Goal: Information Seeking & Learning: Learn about a topic

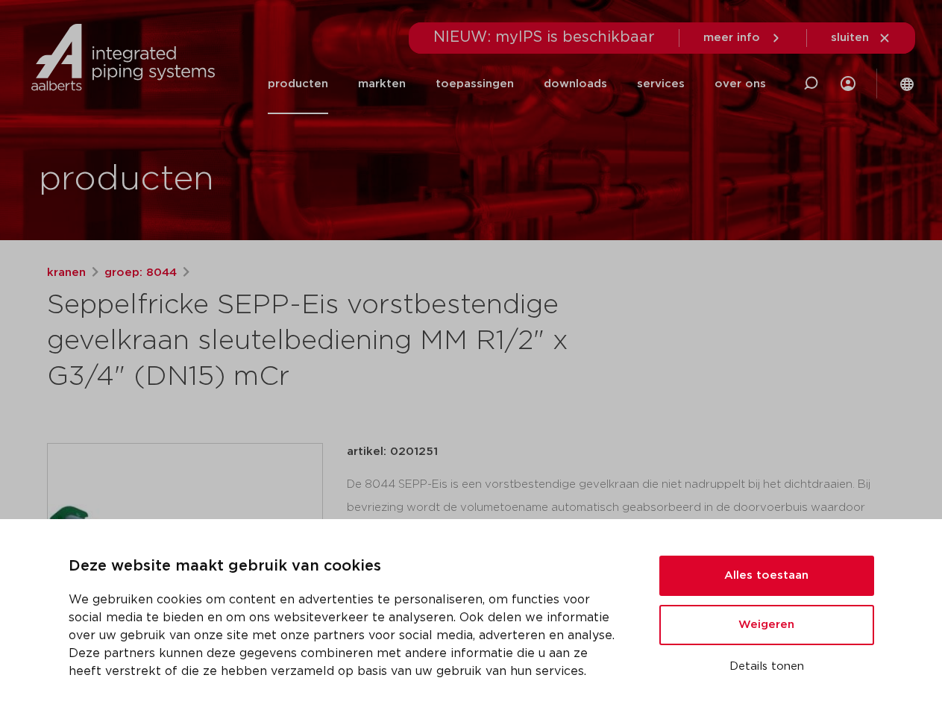
click at [471, 358] on h1 "Seppelfricke SEPP-Eis vorstbestendige gevelkraan sleutelbediening MM R1/2" x G3…" at bounding box center [327, 341] width 560 height 107
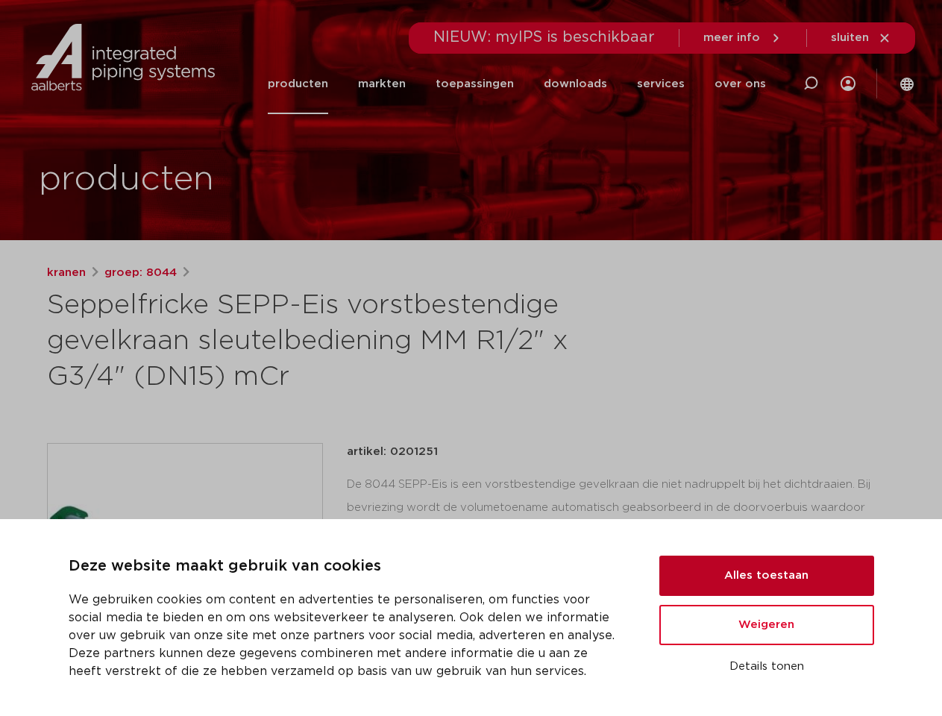
click at [767, 576] on button "Alles toestaan" at bounding box center [766, 576] width 215 height 40
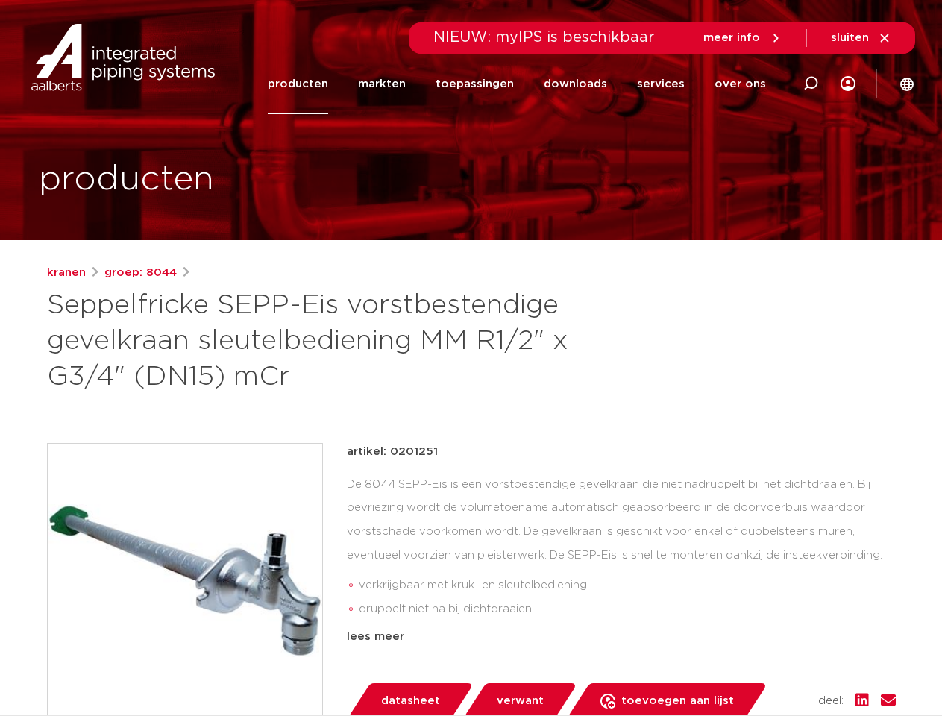
click at [767, 625] on div "artikel: 0201251 De 8044 SEPP-Eis is een vorstbestendige gevelkraan die niet na…" at bounding box center [621, 544] width 549 height 203
click at [767, 667] on div "artikel: 0201251 De 8044 SEPP-Eis is een vorstbestendige gevelkraan die niet na…" at bounding box center [621, 581] width 549 height 276
click at [811, 84] on icon at bounding box center [811, 84] width 18 height 18
click at [862, 38] on span "sluiten" at bounding box center [850, 37] width 38 height 11
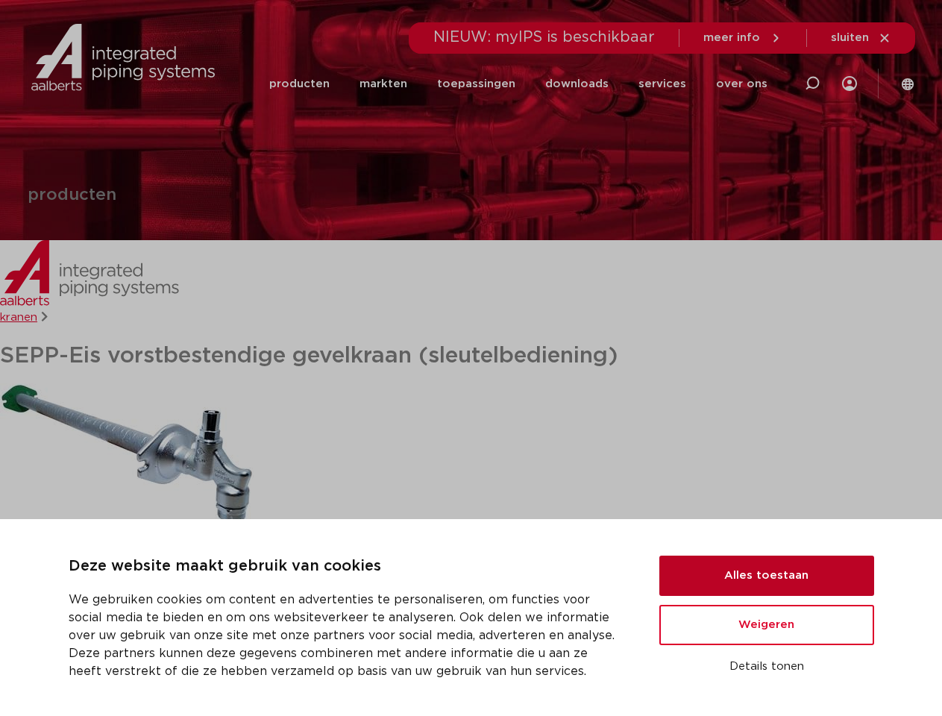
click at [767, 576] on button "Alles toestaan" at bounding box center [766, 576] width 215 height 40
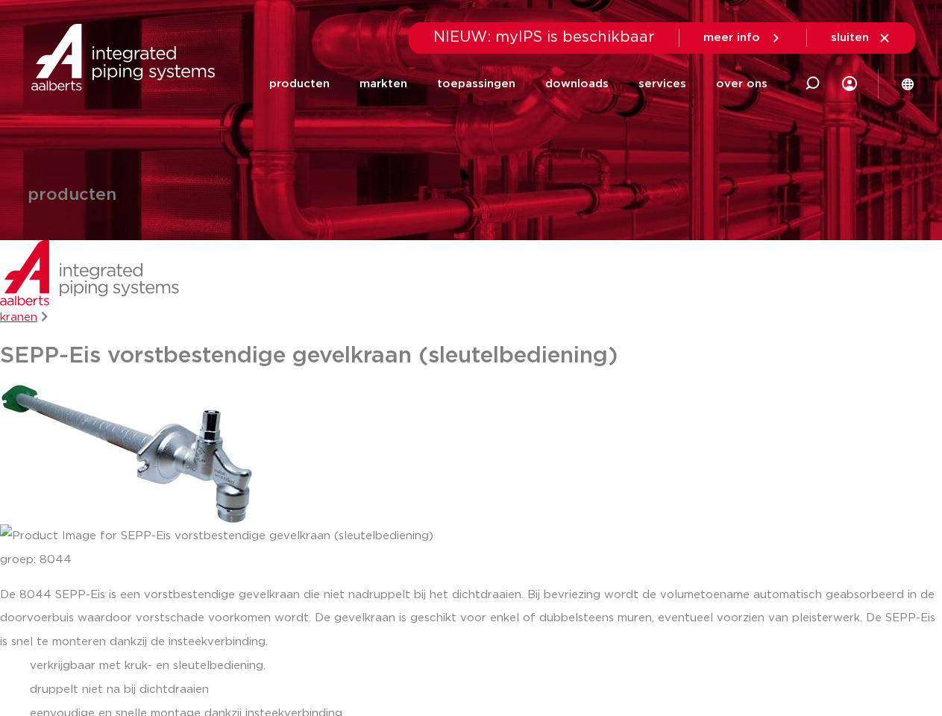
click at [767, 625] on div "De 8044 SEPP-Eis is een vorstbestendige gevelkraan die niet nadruppelt bij het …" at bounding box center [471, 702] width 942 height 239
click at [767, 667] on li "verkrijgbaar met kruk- en sleutelbediening." at bounding box center [486, 666] width 912 height 24
click at [584, 84] on link "downloads" at bounding box center [576, 83] width 63 height 57
click at [667, 84] on link "services" at bounding box center [663, 83] width 48 height 57
click at [744, 84] on link "over ons" at bounding box center [741, 83] width 51 height 57
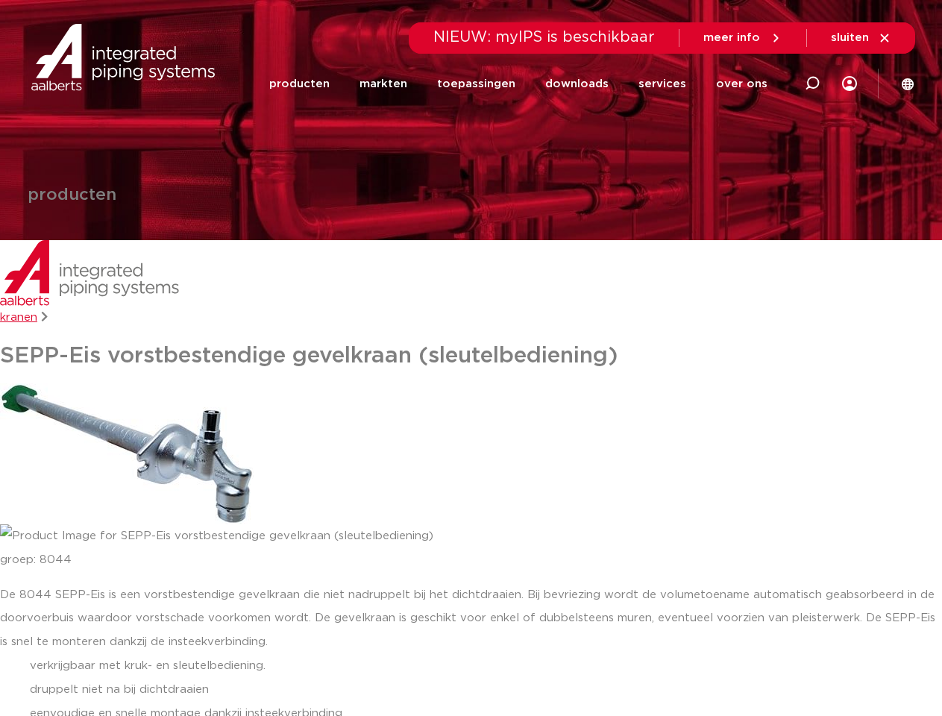
click at [862, 38] on span "sluiten" at bounding box center [850, 37] width 38 height 11
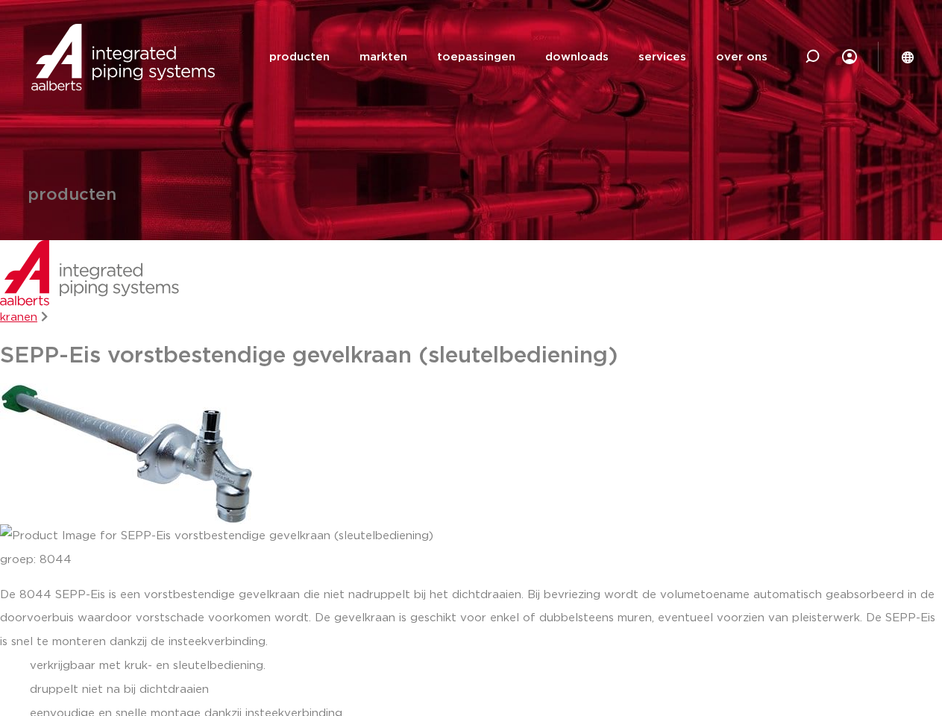
click at [127, 453] on img at bounding box center [127, 453] width 254 height 141
